Goal: Transaction & Acquisition: Purchase product/service

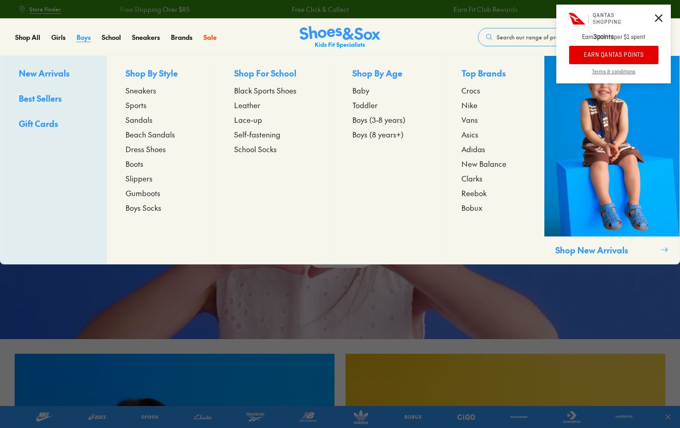
click at [86, 38] on span "Boys" at bounding box center [84, 37] width 14 height 9
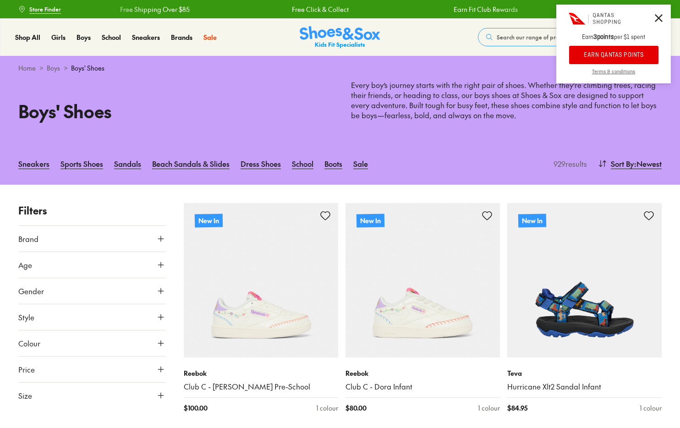
click at [655, 19] on icon at bounding box center [659, 18] width 8 height 8
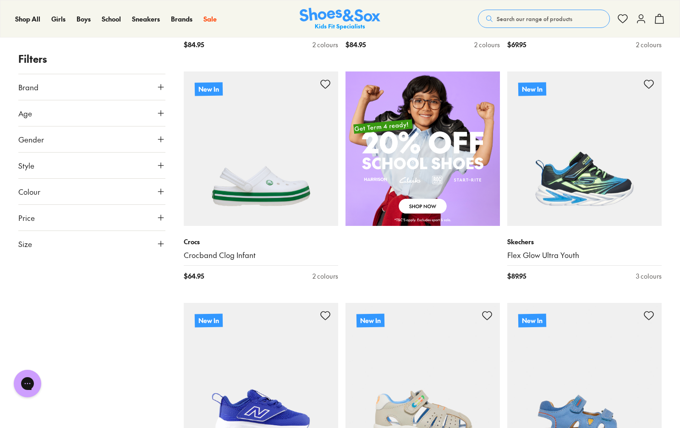
scroll to position [600, 0]
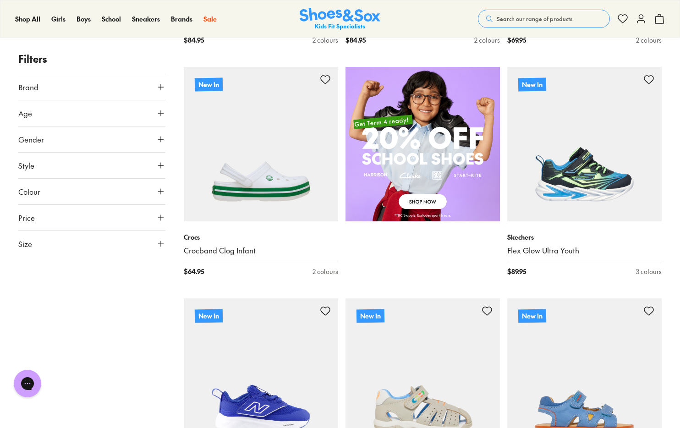
click at [85, 115] on button "Age" at bounding box center [91, 113] width 147 height 26
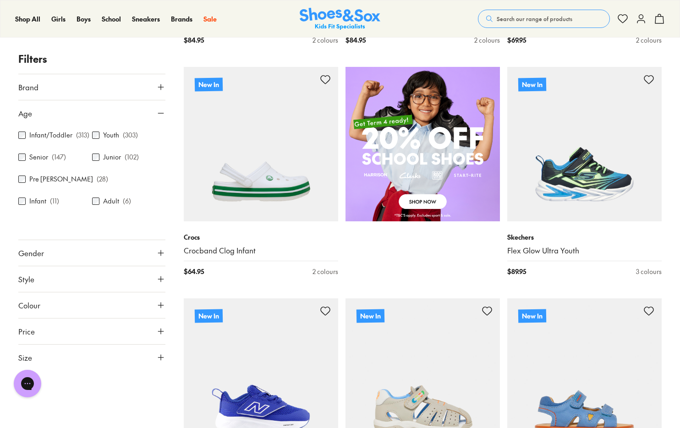
click at [55, 88] on button "Brand" at bounding box center [91, 87] width 147 height 26
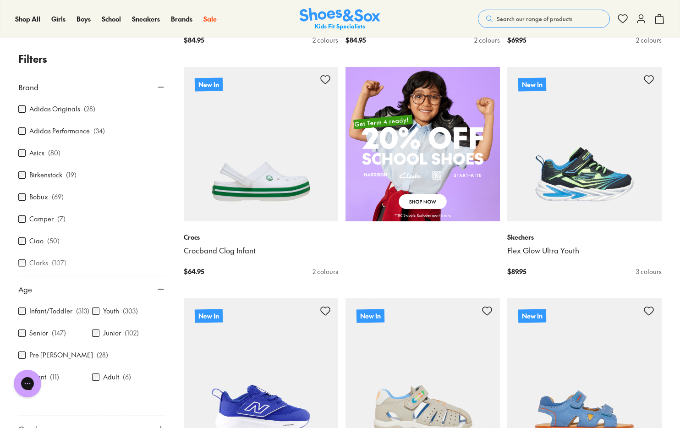
click at [158, 85] on icon at bounding box center [160, 86] width 9 height 9
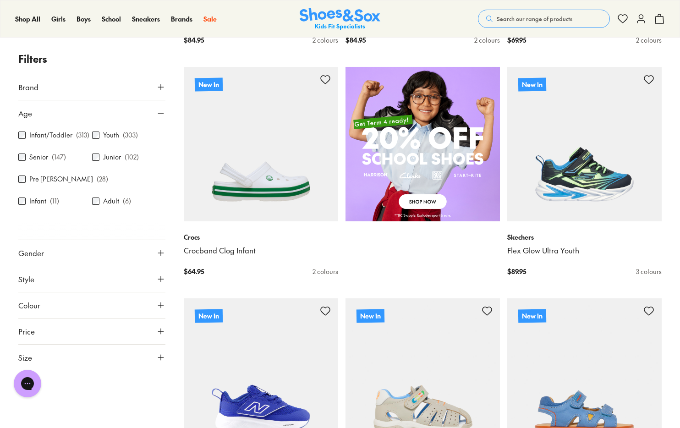
click at [159, 117] on icon at bounding box center [160, 113] width 9 height 9
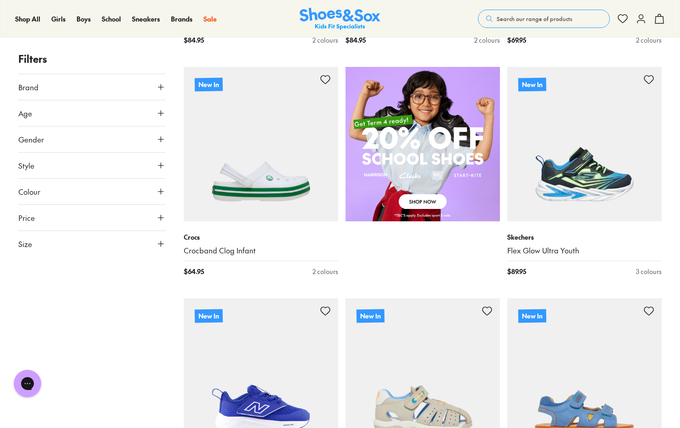
click at [98, 251] on button "Size" at bounding box center [91, 244] width 147 height 26
